Goal: Learn about a topic

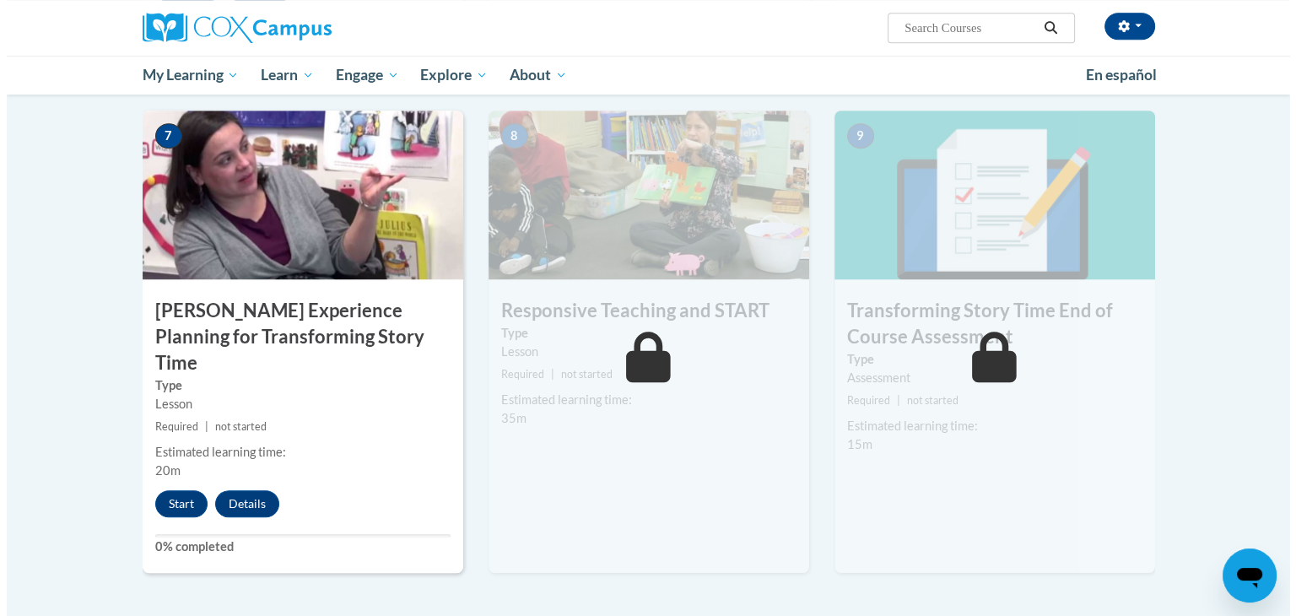
scroll to position [1299, 0]
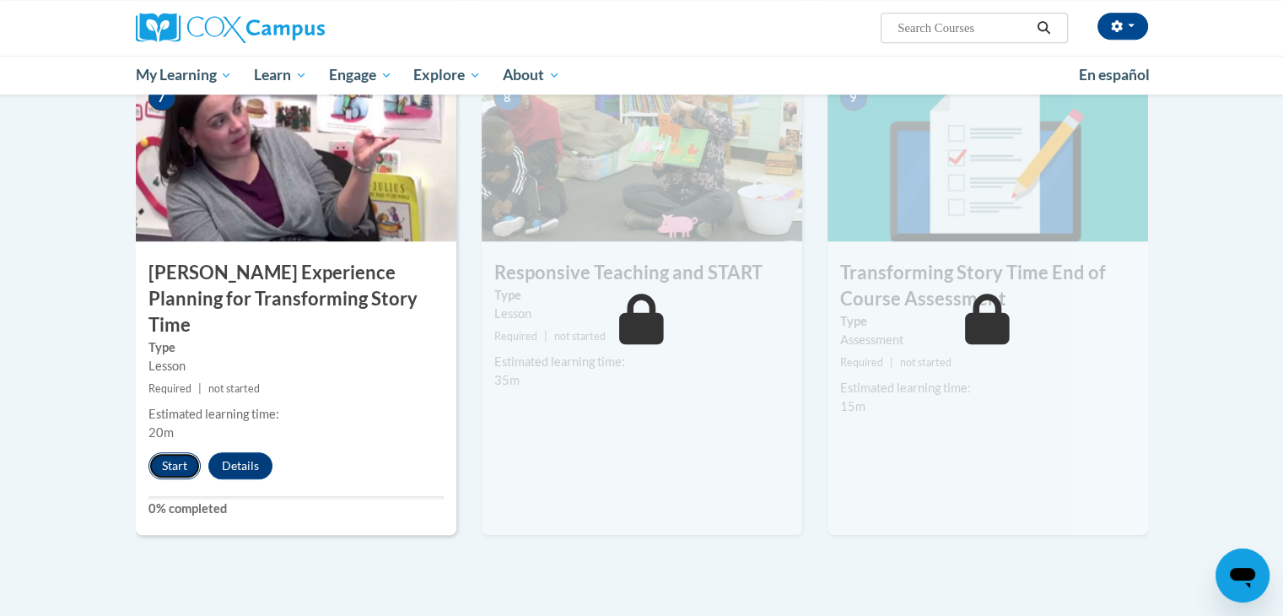
click at [181, 452] on button "Start" at bounding box center [174, 465] width 52 height 27
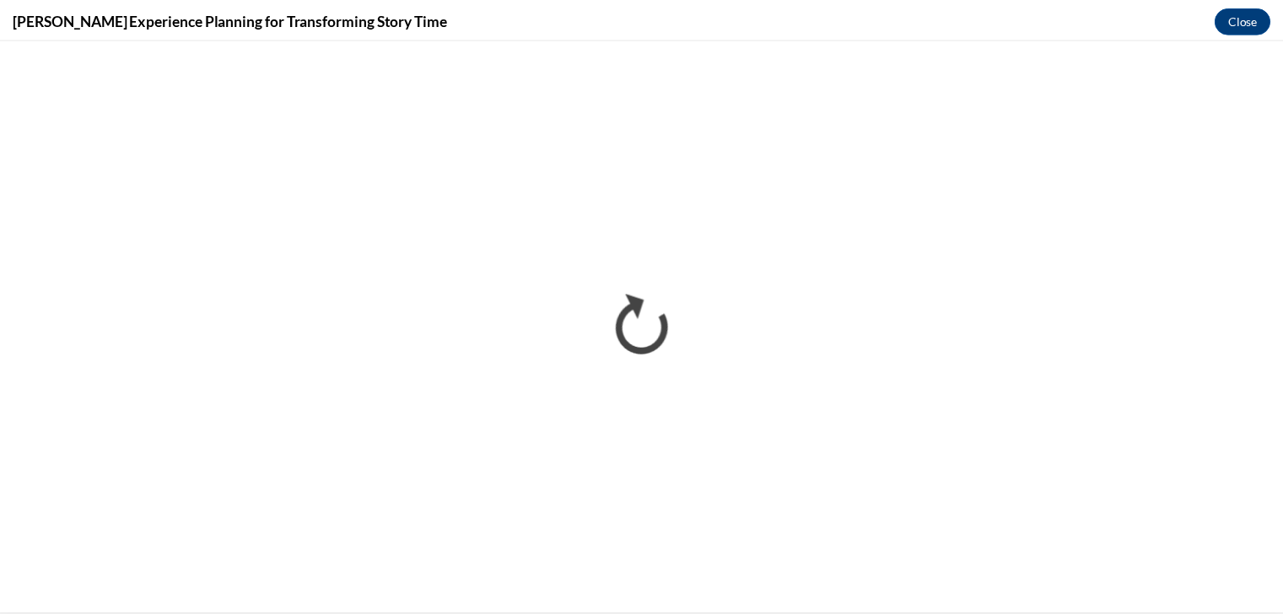
scroll to position [0, 0]
